Goal: Check status: Check status

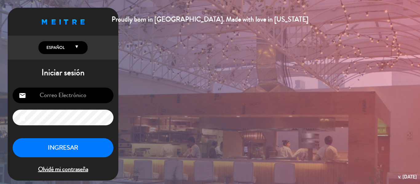
type input "[EMAIL_ADDRESS][DOMAIN_NAME]"
click at [57, 148] on button "INGRESAR" at bounding box center [63, 147] width 101 height 19
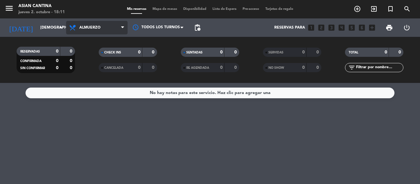
click at [100, 30] on span "Almuerzo" at bounding box center [96, 28] width 61 height 14
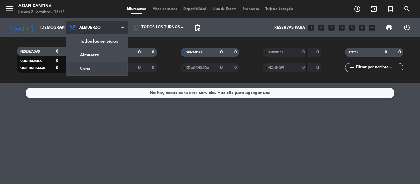
click at [78, 68] on div "menu Asian Cantina [DATE] 2. octubre - 18:11 Mis reservas Mapa de mesas Disponi…" at bounding box center [210, 41] width 420 height 83
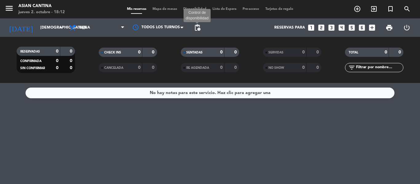
click at [194, 30] on span "pending_actions" at bounding box center [197, 27] width 7 height 7
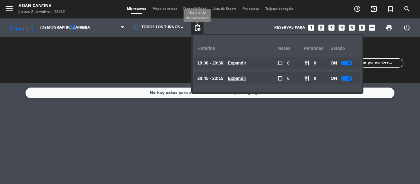
click at [197, 28] on span "pending_actions" at bounding box center [197, 27] width 7 height 7
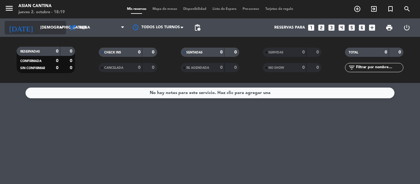
click at [59, 28] on icon "arrow_drop_down" at bounding box center [60, 27] width 7 height 7
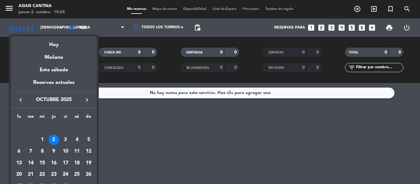
click at [152, 129] on div at bounding box center [210, 92] width 420 height 184
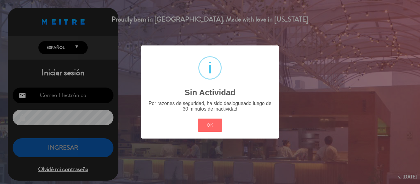
type input "[EMAIL_ADDRESS][DOMAIN_NAME]"
